Goal: Task Accomplishment & Management: Manage account settings

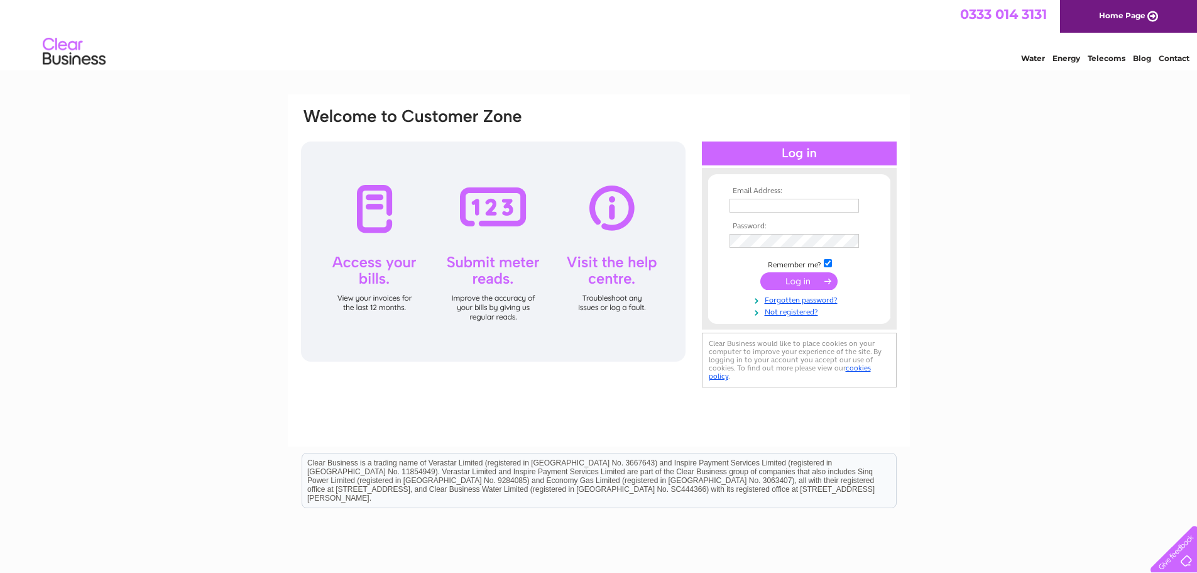
type input "skellisterstores@live.co.uk"
click at [805, 279] on input "submit" at bounding box center [799, 281] width 77 height 18
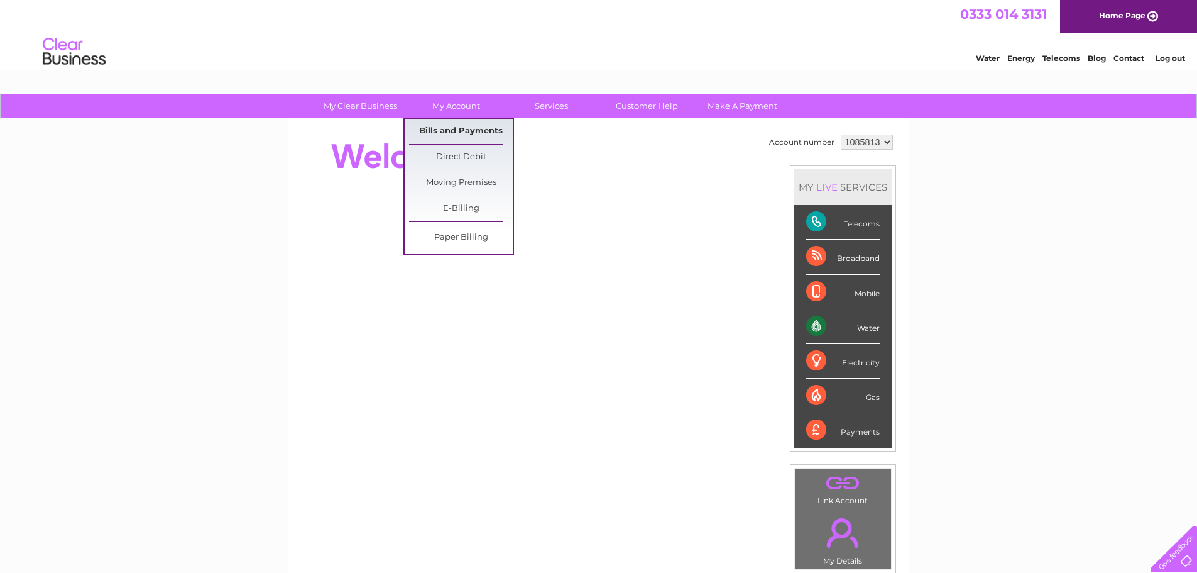
click at [451, 131] on link "Bills and Payments" at bounding box center [461, 131] width 104 height 25
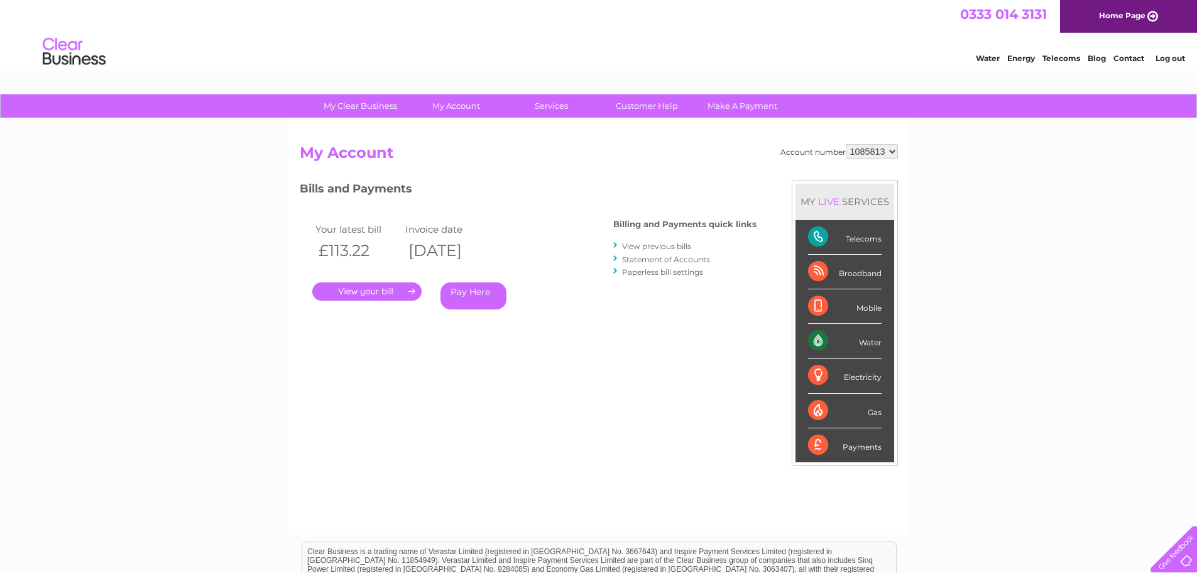
click at [370, 292] on link "." at bounding box center [366, 291] width 109 height 18
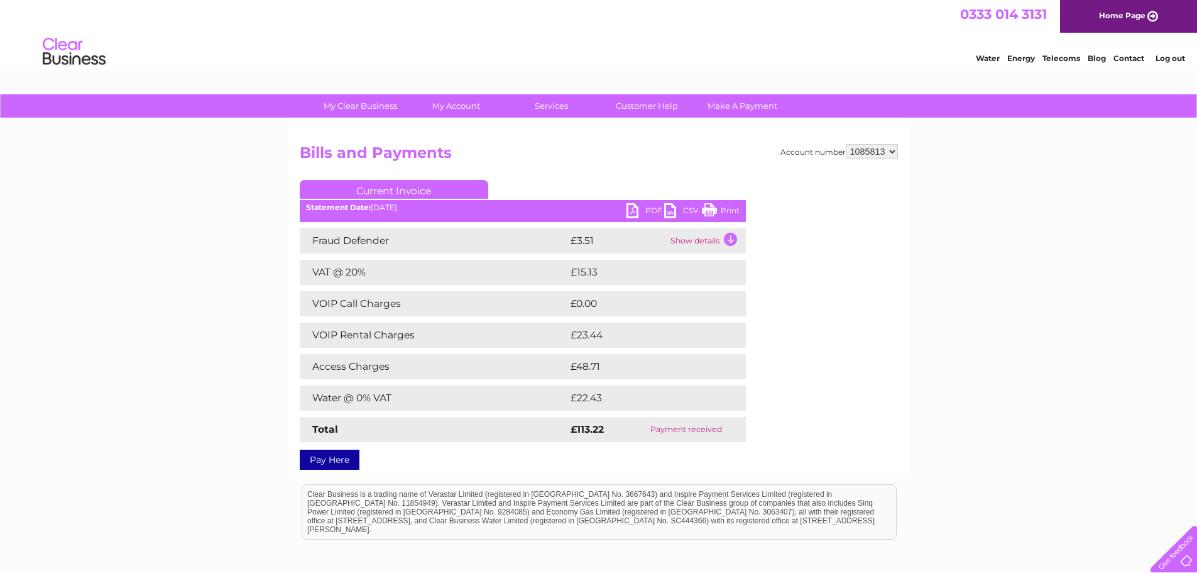
click at [629, 208] on link "PDF" at bounding box center [646, 212] width 38 height 18
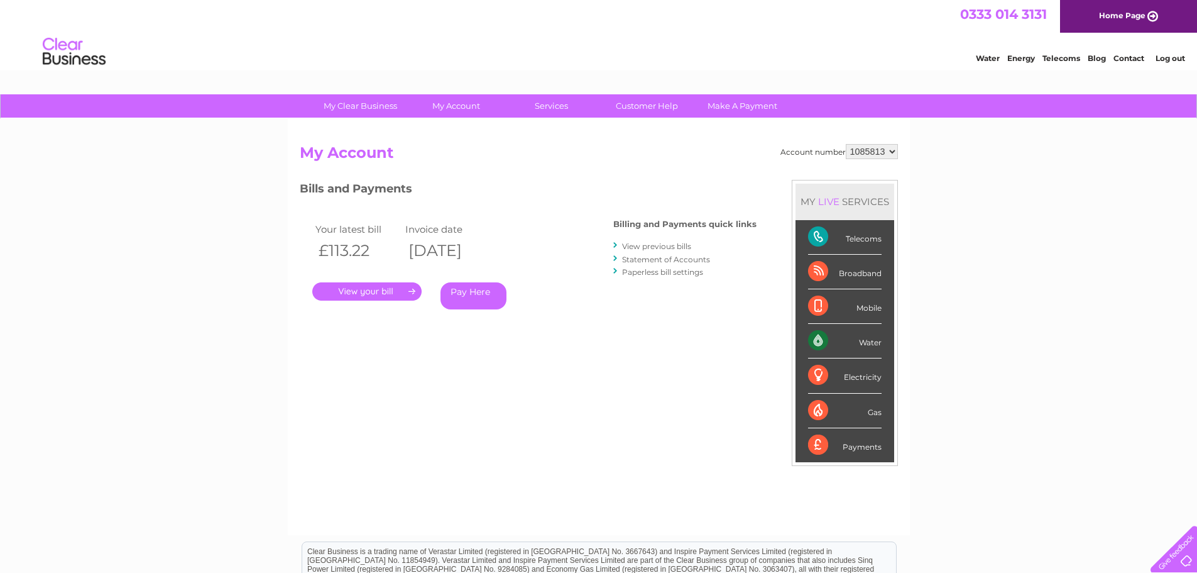
click at [641, 243] on link "View previous bills" at bounding box center [656, 245] width 69 height 9
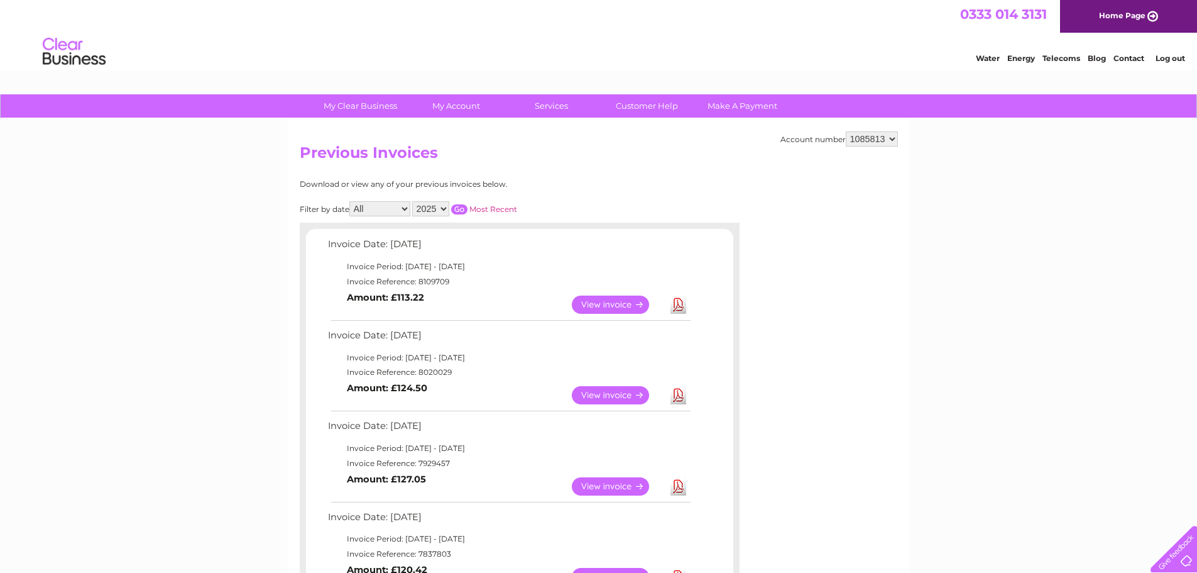
click at [596, 394] on link "View" at bounding box center [618, 395] width 92 height 18
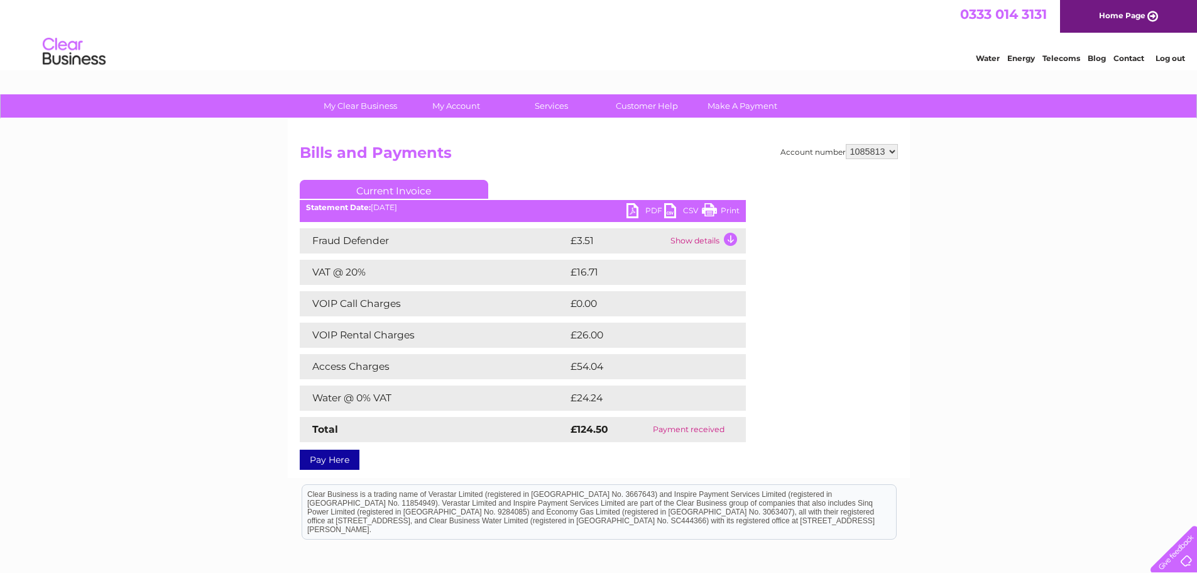
click at [632, 211] on link "PDF" at bounding box center [646, 212] width 38 height 18
